Goal: Task Accomplishment & Management: Complete application form

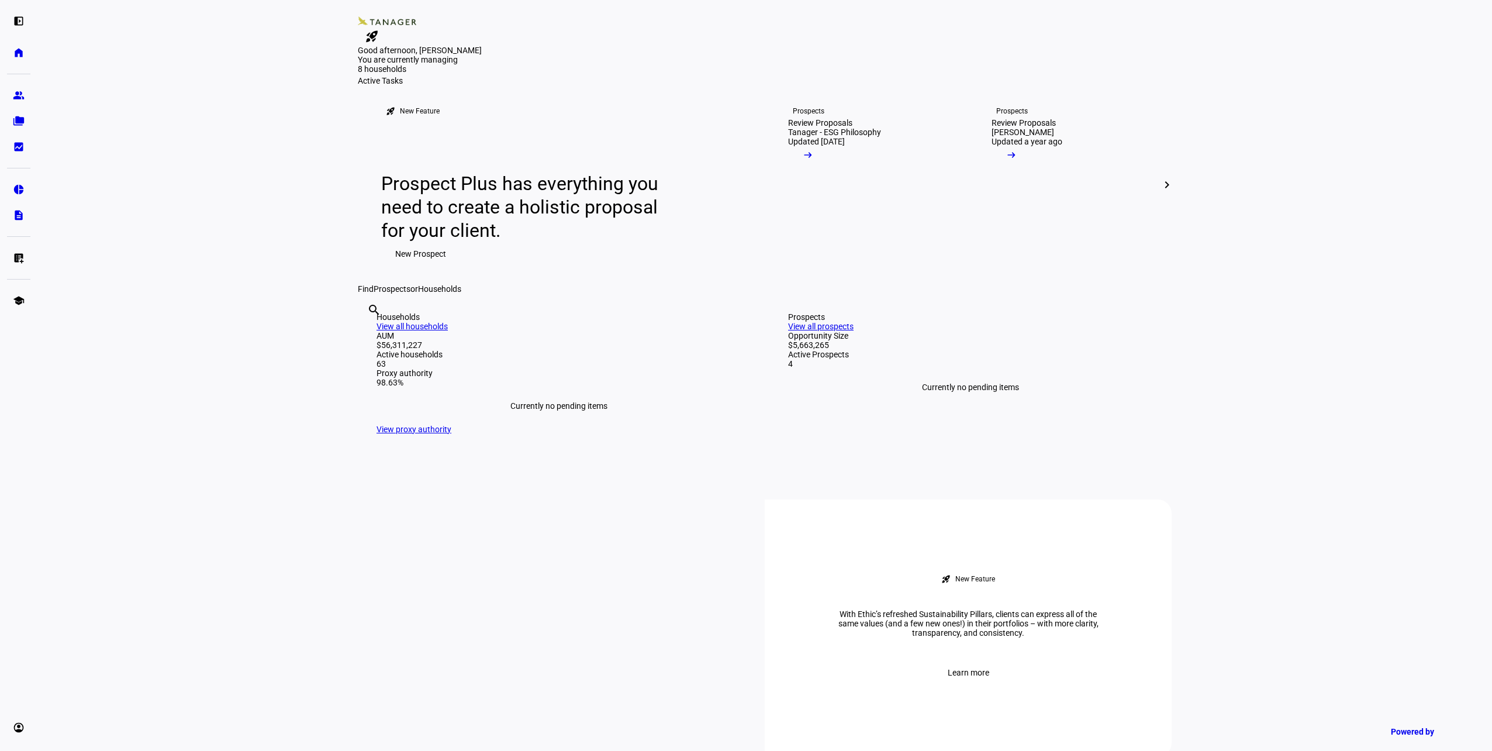
click at [369, 333] on input "text" at bounding box center [368, 326] width 2 height 14
click at [25, 261] on link "list_alt_add Submit Trade Instructions" at bounding box center [18, 257] width 23 height 23
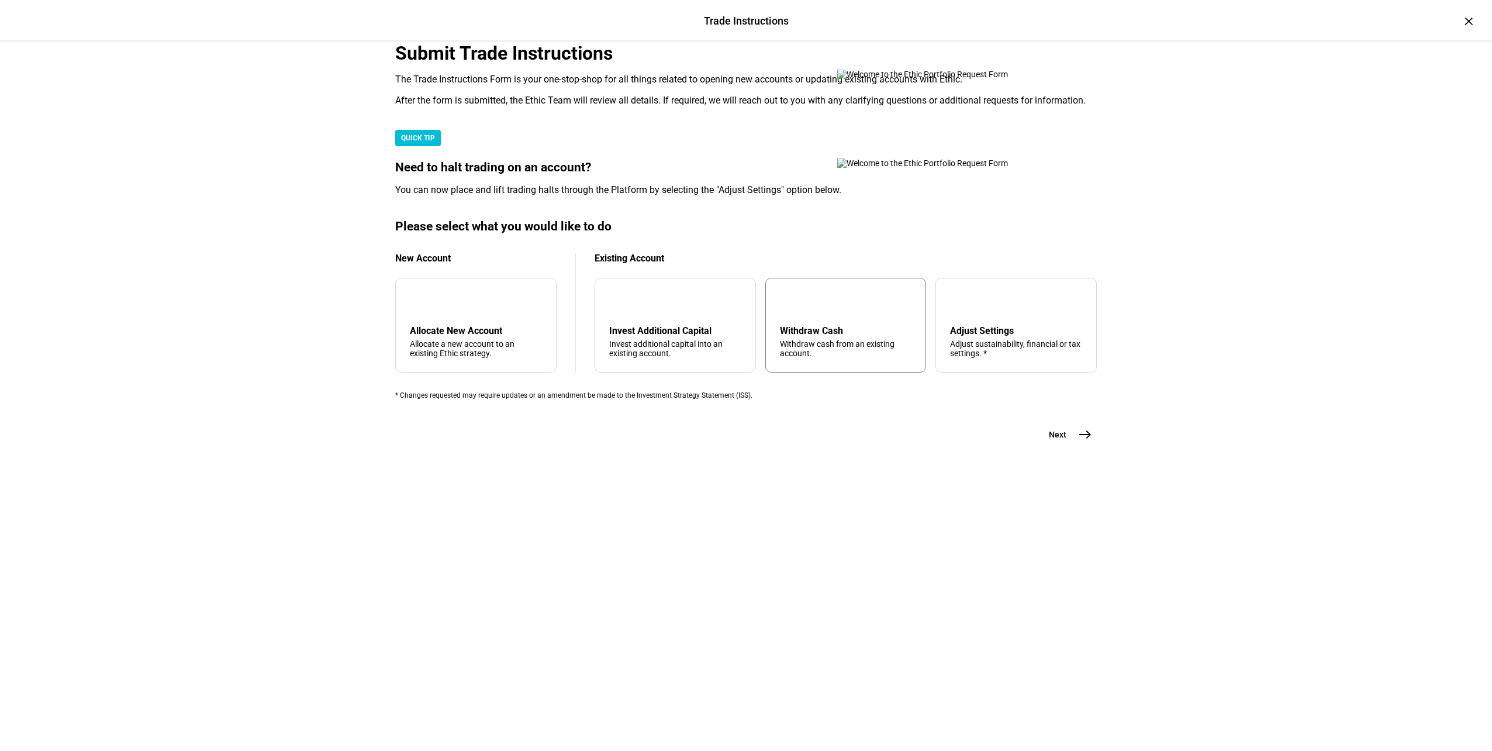
click at [815, 372] on div "arrow_upward Withdraw Cash Withdraw cash from an existing account." at bounding box center [845, 325] width 161 height 95
click at [1066, 446] on button "Next east" at bounding box center [1066, 434] width 62 height 23
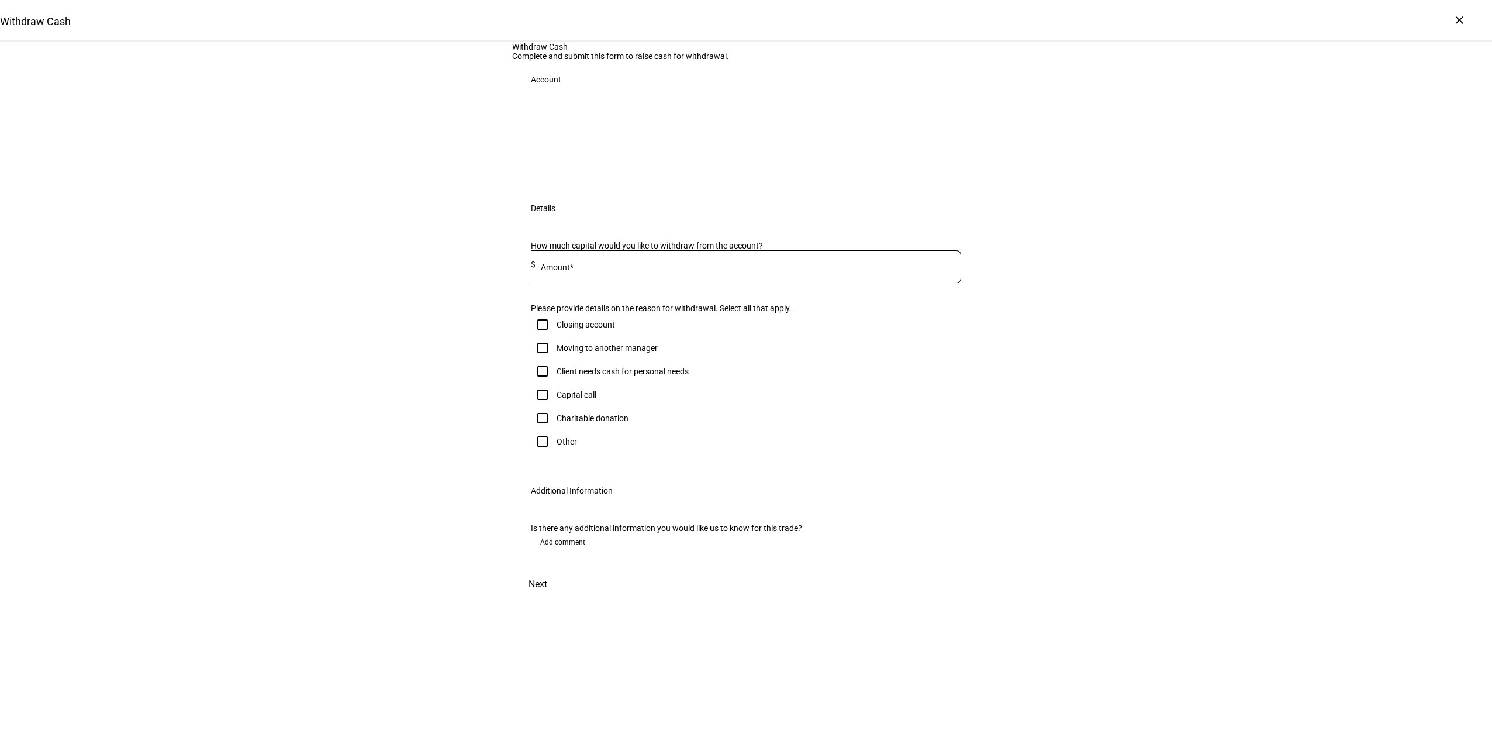
click at [569, 272] on mat-label "Amount*" at bounding box center [557, 266] width 33 height 9
type input "23,500"
click at [543, 383] on input "Client needs cash for personal needs" at bounding box center [542, 371] width 23 height 23
checkbox input "true"
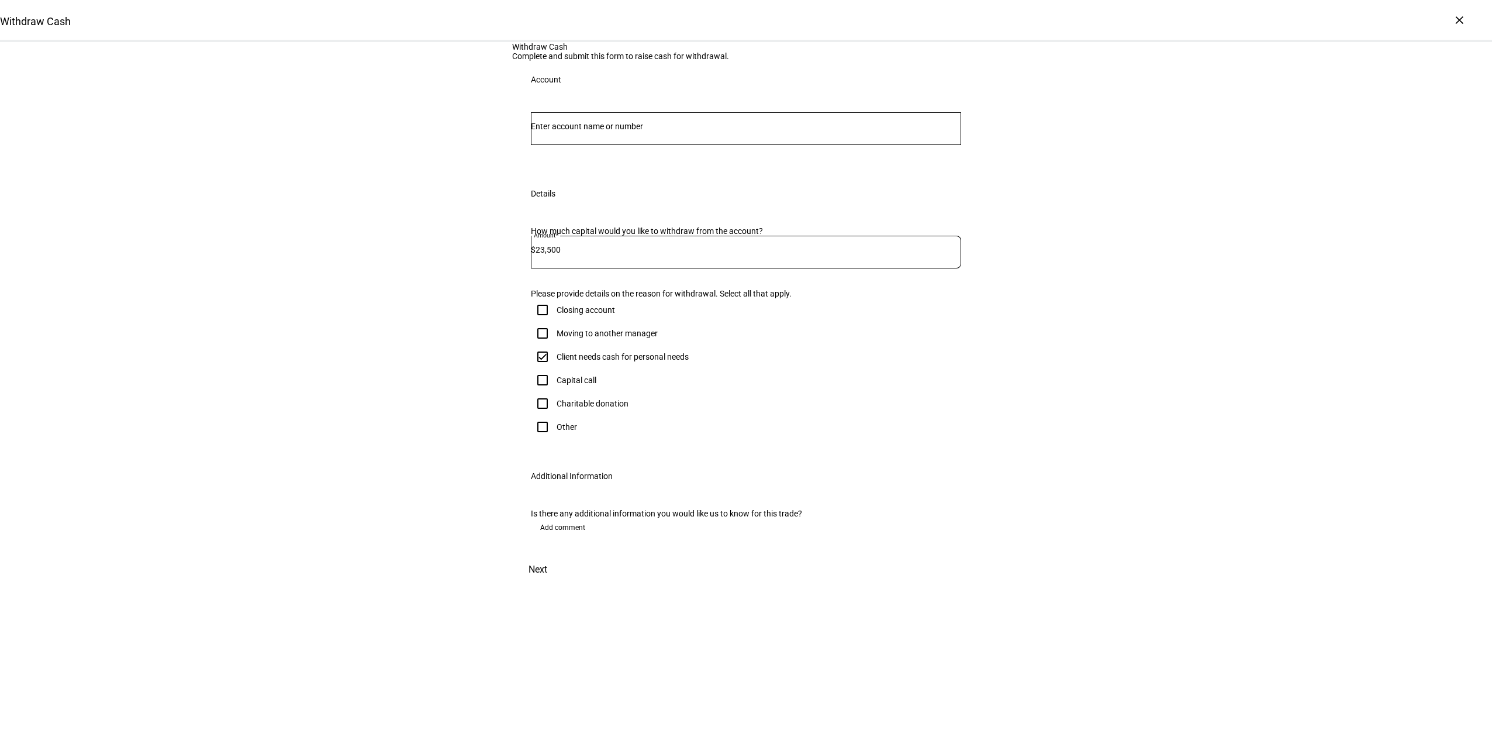
scroll to position [69, 0]
click at [645, 131] on input "Number" at bounding box center [746, 126] width 430 height 9
type input "pfe"
click at [602, 244] on span "Joint 5056" at bounding box center [653, 246] width 217 height 11
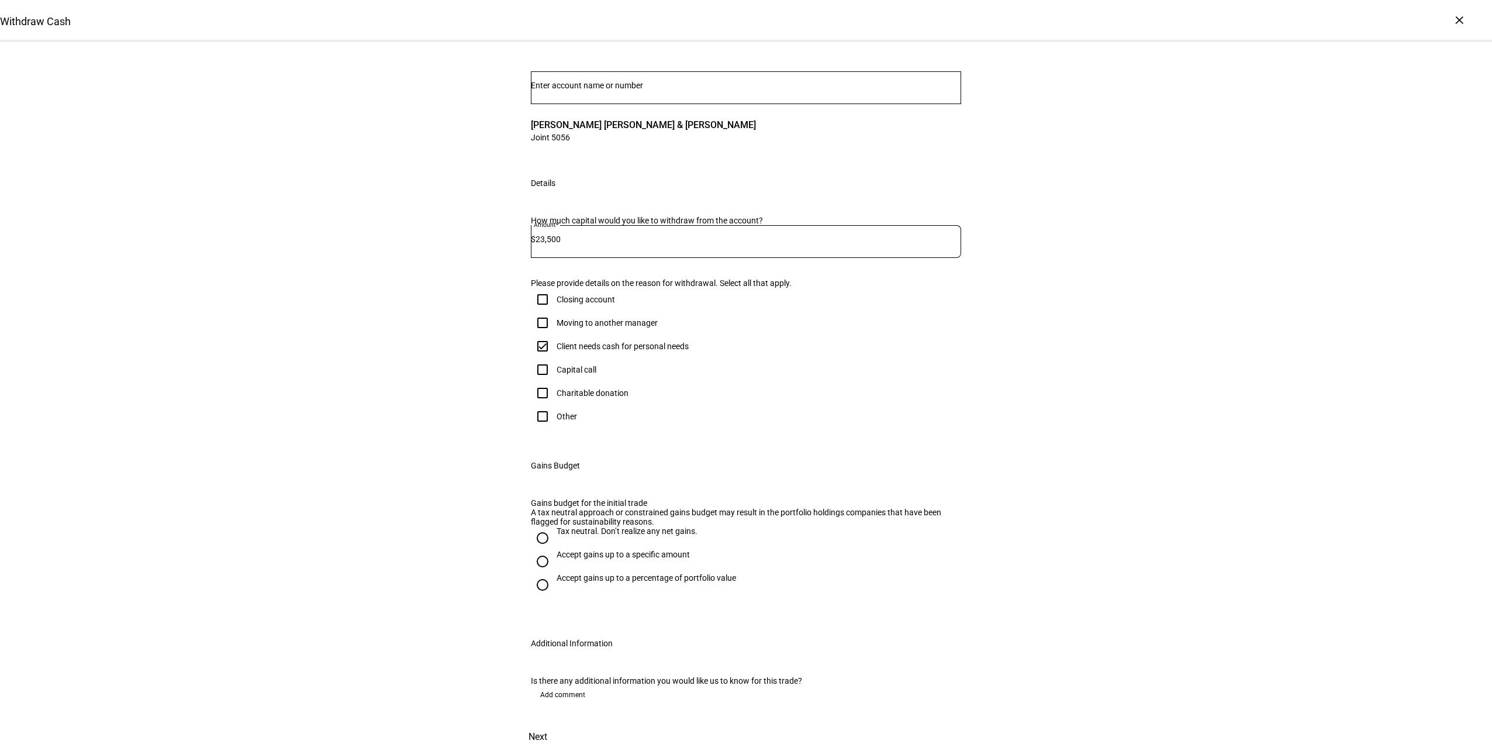
scroll to position [306, 0]
click at [561, 526] on div "Tax neutral. Don’t realize any net gains." at bounding box center [627, 530] width 141 height 9
click at [554, 526] on input "Tax neutral. Don’t realize any net gains." at bounding box center [542, 537] width 23 height 23
radio input "true"
click at [547, 723] on span "Next" at bounding box center [537, 737] width 19 height 28
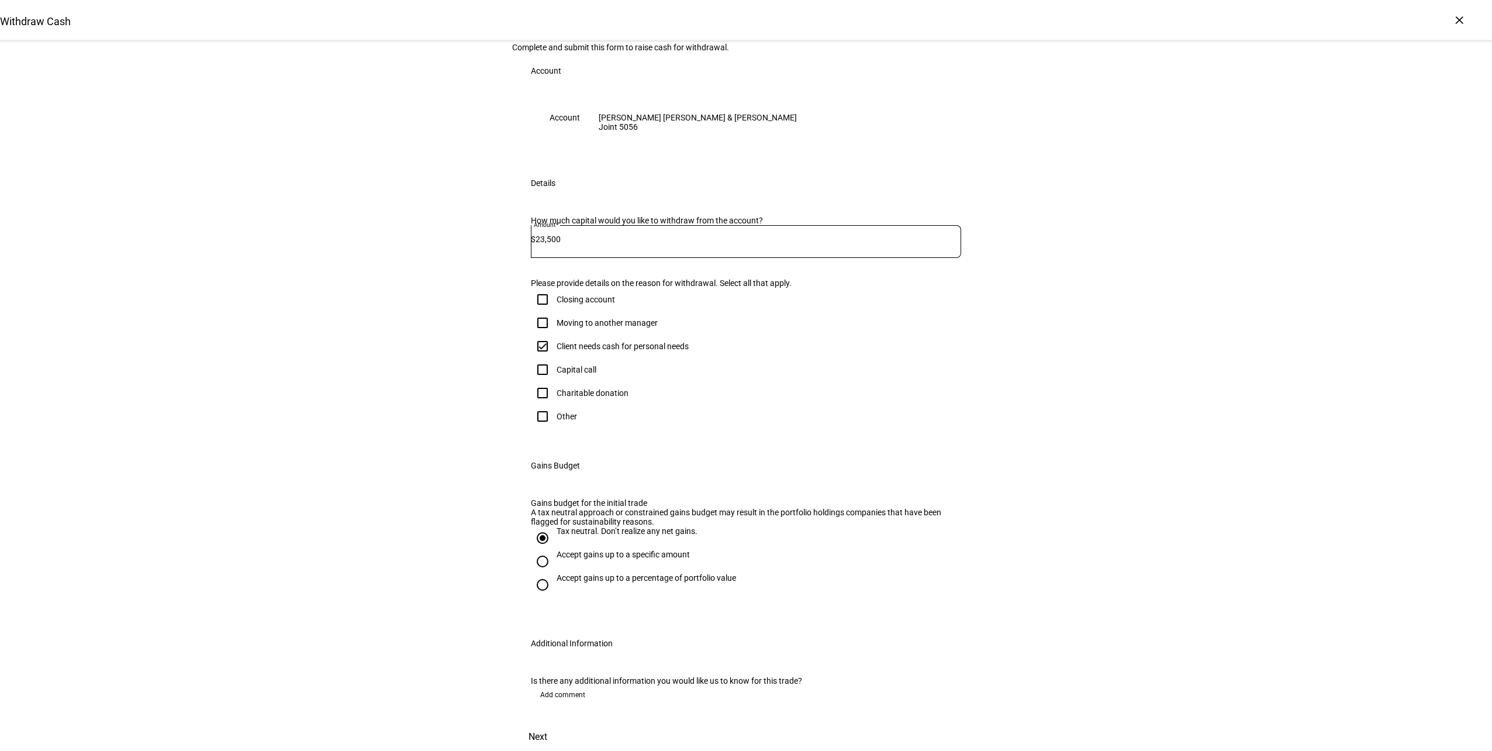
scroll to position [0, 0]
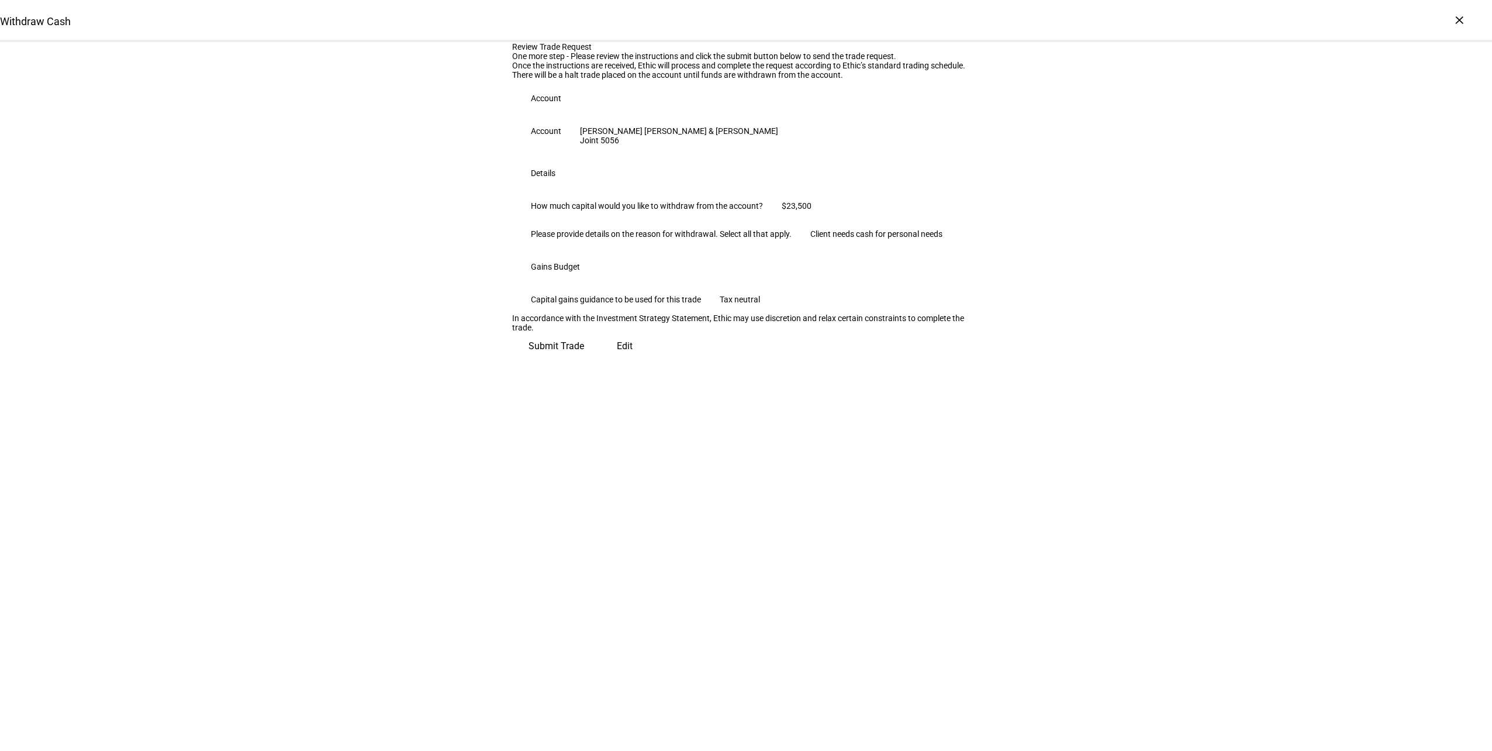
click at [584, 360] on span "Submit Trade" at bounding box center [556, 346] width 56 height 28
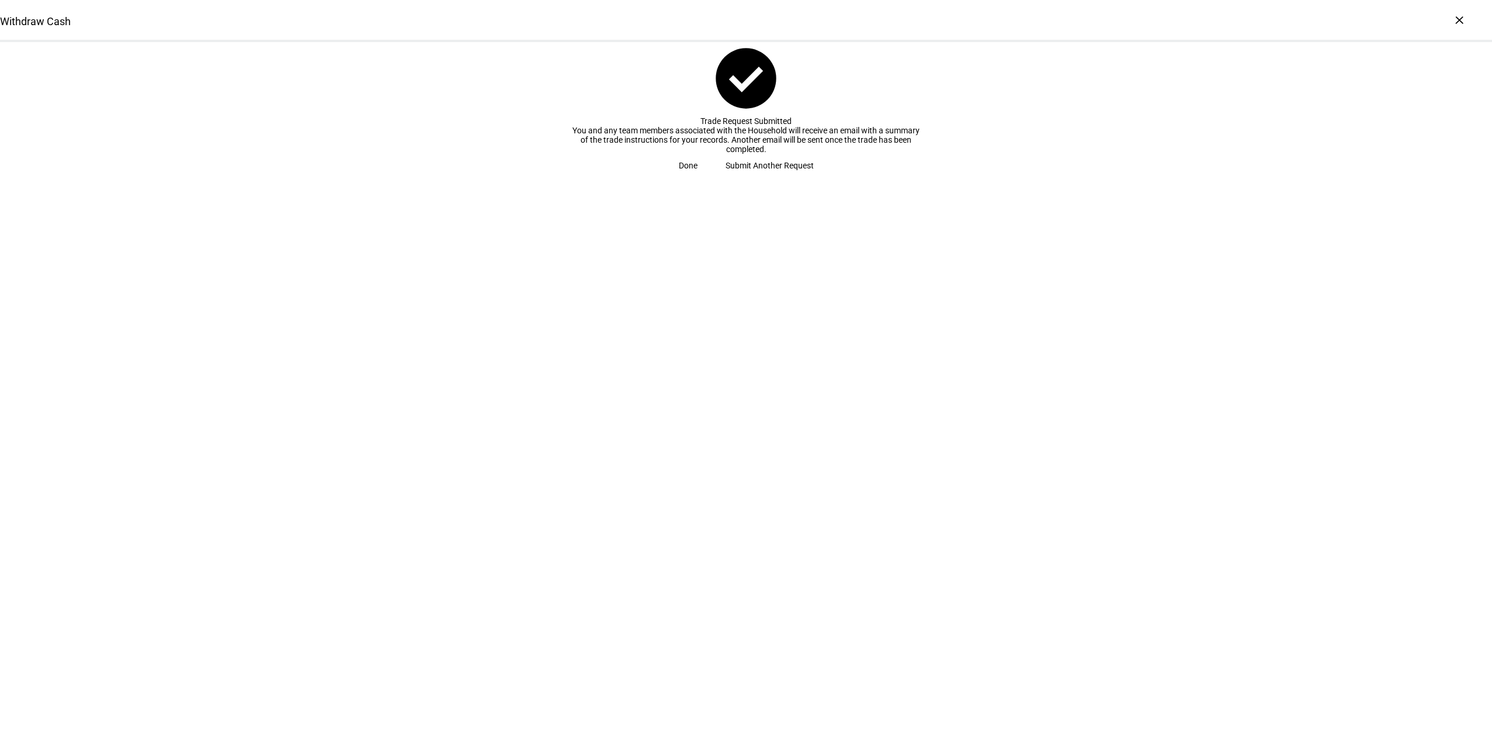
click at [697, 177] on span "Done" at bounding box center [688, 165] width 19 height 23
